Goal: Transaction & Acquisition: Subscribe to service/newsletter

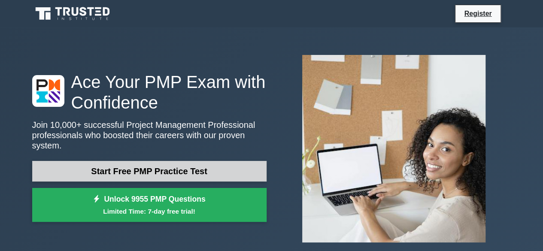
drag, startPoint x: 0, startPoint y: 0, endPoint x: 244, endPoint y: 163, distance: 293.0
click at [244, 163] on link "Start Free PMP Practice Test" at bounding box center [149, 171] width 235 height 21
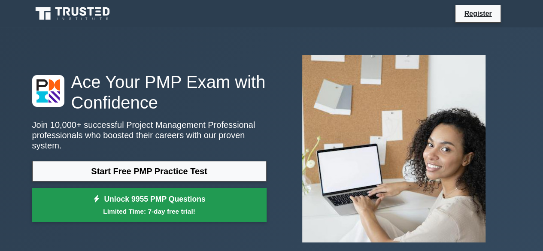
click at [214, 198] on link "Unlock 9955 PMP Questions Limited Time: 7-day free trial!" at bounding box center [149, 205] width 235 height 34
